Goal: Complete application form

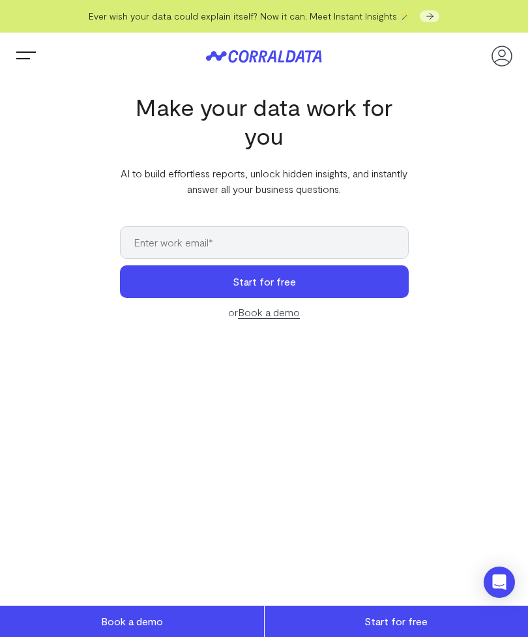
click at [168, 243] on input "email" at bounding box center [264, 242] width 289 height 33
click at [281, 278] on button "Start for free" at bounding box center [264, 282] width 289 height 33
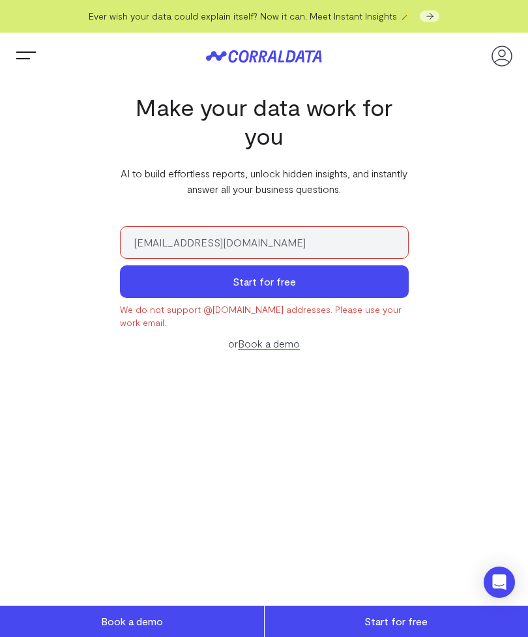
click at [244, 238] on input "eunkum@gmail.com" at bounding box center [264, 242] width 289 height 33
type input "e"
type input "[EMAIL_ADDRESS][DOMAIN_NAME]"
click at [265, 288] on button "Start for free" at bounding box center [264, 282] width 289 height 33
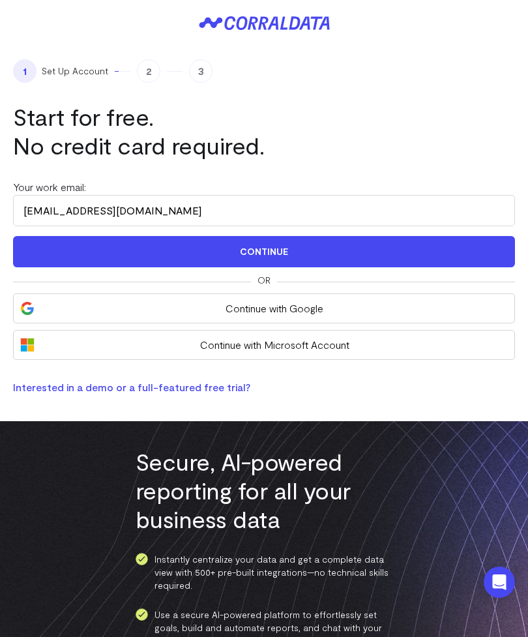
click at [292, 252] on button "Continue" at bounding box center [264, 251] width 502 height 31
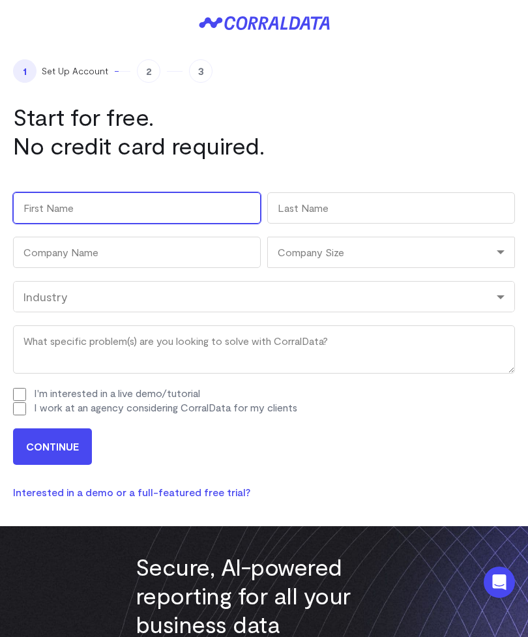
click at [50, 206] on input "First" at bounding box center [137, 207] width 248 height 31
type input "[PERSON_NAME]"
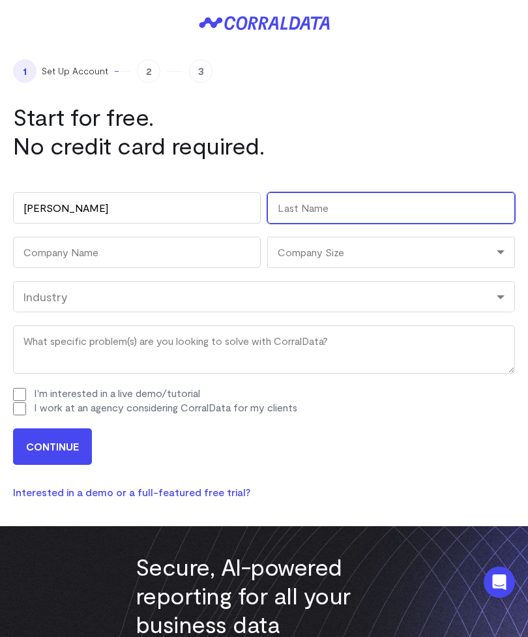
click at [301, 209] on input "Last" at bounding box center [391, 207] width 248 height 31
type input "Um"
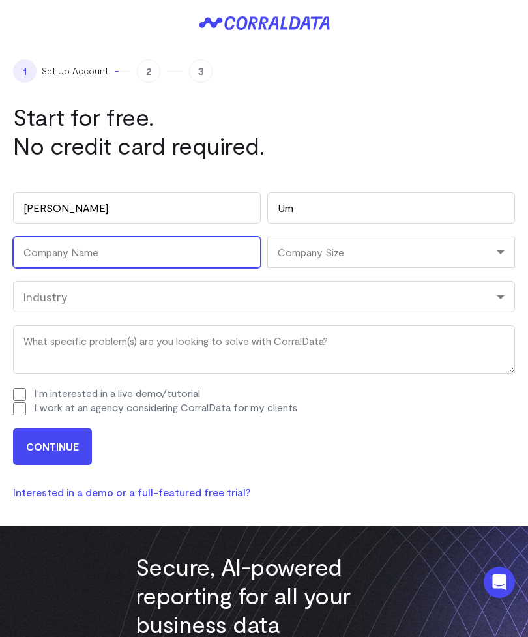
click at [69, 254] on input "Company Name (Required)" at bounding box center [137, 252] width 248 height 31
type input "AMSTAT Consulting"
click at [496, 258] on div "Company Size" at bounding box center [391, 252] width 248 height 31
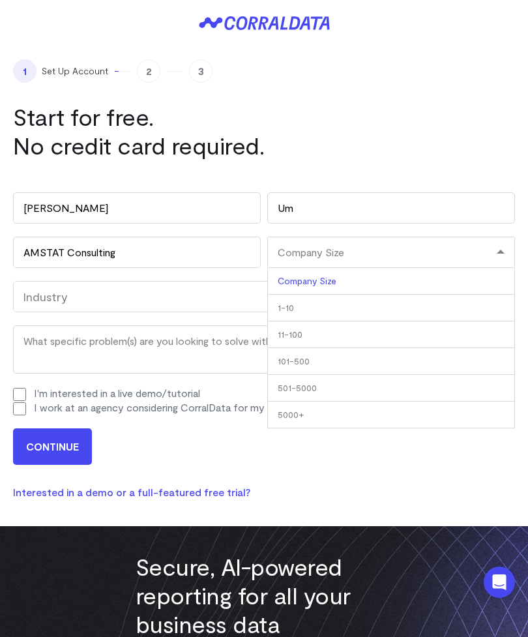
click at [386, 309] on li "1-10" at bounding box center [391, 308] width 248 height 27
select select "1-10"
click at [500, 309] on div "Industry" at bounding box center [264, 296] width 502 height 31
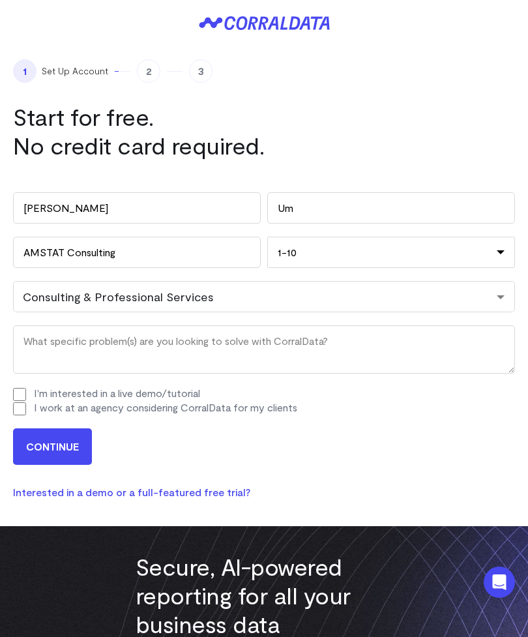
click at [80, 448] on input "CONTINUE" at bounding box center [52, 447] width 79 height 37
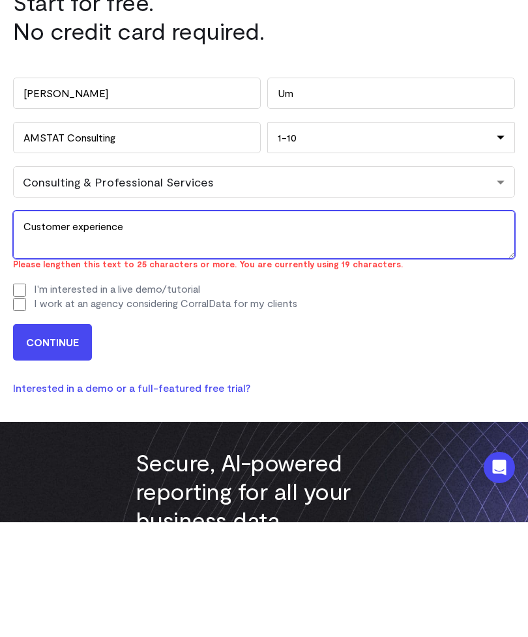
click at [23, 326] on textarea "Customer experience" at bounding box center [264, 350] width 502 height 48
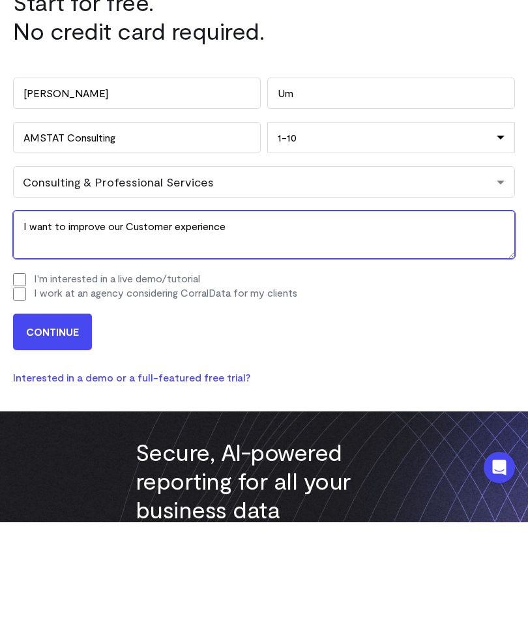
click at [172, 326] on textarea "I want to improve our Customer experience" at bounding box center [264, 350] width 502 height 48
click at [162, 326] on textarea "I want to improve our Customer experience" at bounding box center [264, 350] width 502 height 48
click at [221, 326] on textarea "I want to improve our customer experience" at bounding box center [264, 350] width 502 height 48
type textarea "I want to improve our customer experience."
